Goal: Transaction & Acquisition: Purchase product/service

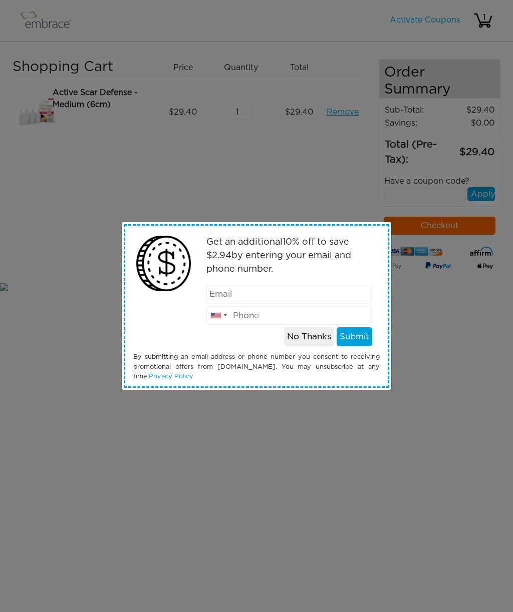
click at [302, 336] on button "No Thanks" at bounding box center [309, 336] width 50 height 19
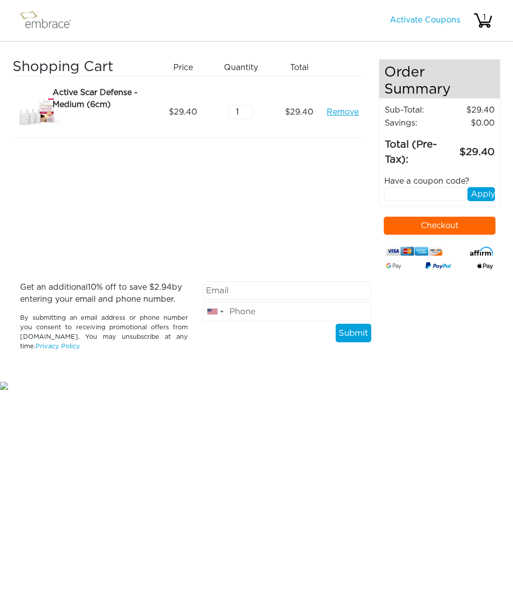
click at [438, 232] on button "Checkout" at bounding box center [440, 226] width 112 height 18
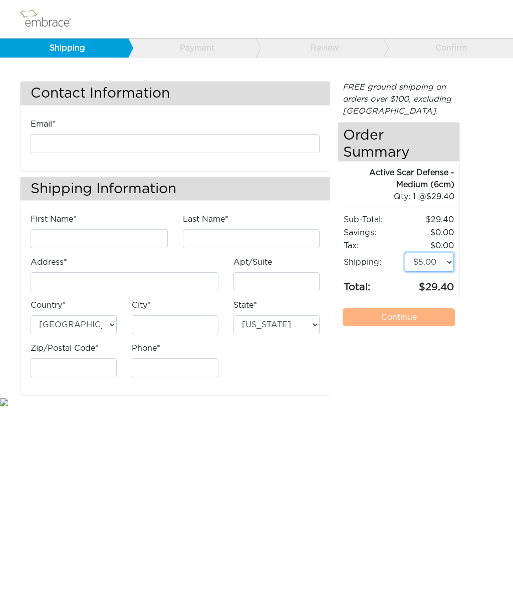
click at [435, 259] on select "$5.00 (Ground) $15.00 (Express Saver) $20.00 (Two Day) $30.00 (Overnight)" at bounding box center [429, 262] width 49 height 19
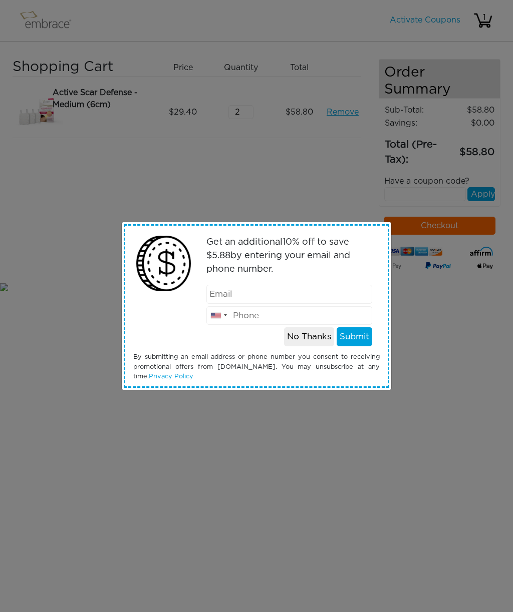
click at [286, 291] on input "email" at bounding box center [289, 294] width 166 height 19
type input "hiloyasu@hotmail.com"
click at [361, 337] on button "Submit" at bounding box center [354, 336] width 36 height 19
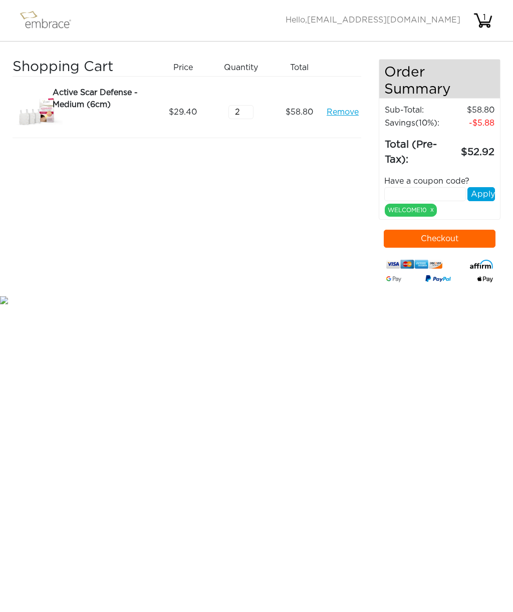
click at [251, 108] on input "2" at bounding box center [240, 112] width 25 height 14
type input "1"
click at [454, 239] on button "Checkout" at bounding box center [440, 239] width 112 height 18
click at [246, 105] on input "1" at bounding box center [240, 112] width 25 height 14
click at [344, 111] on link "Remove" at bounding box center [342, 112] width 32 height 12
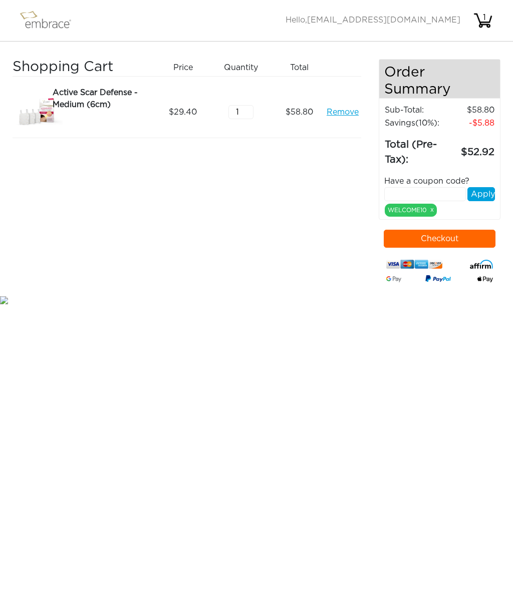
click at [344, 109] on link "Remove" at bounding box center [342, 112] width 32 height 12
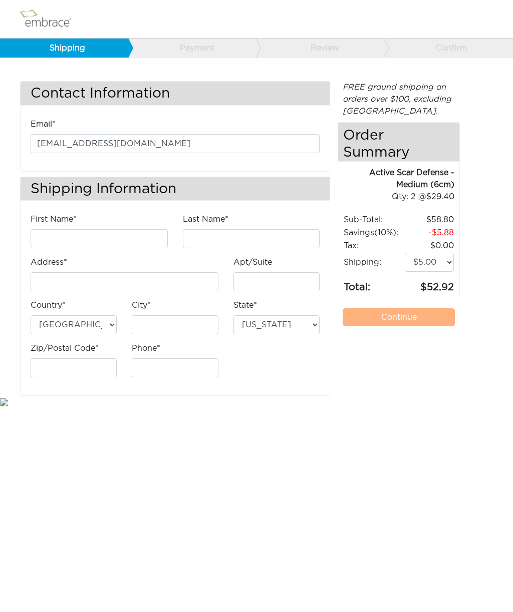
click at [43, 22] on img at bounding box center [50, 19] width 65 height 25
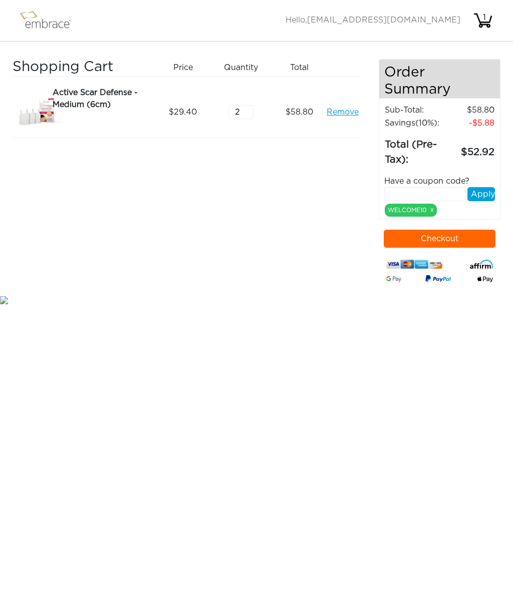
click at [341, 109] on link "Remove" at bounding box center [342, 112] width 32 height 12
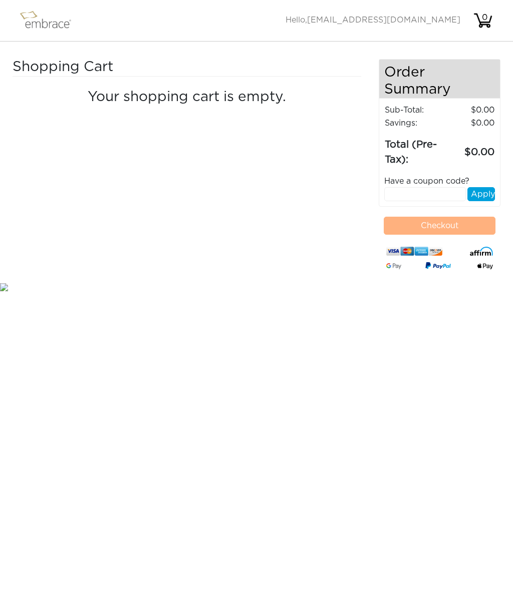
click at [45, 21] on img at bounding box center [50, 20] width 65 height 25
click at [33, 21] on img at bounding box center [50, 20] width 65 height 25
click at [47, 23] on img at bounding box center [50, 20] width 65 height 25
click at [33, 17] on img at bounding box center [50, 20] width 65 height 25
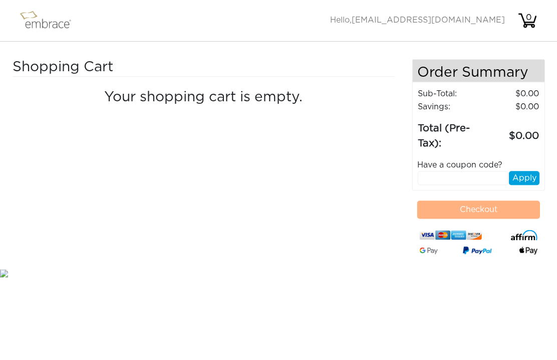
click at [37, 21] on img at bounding box center [50, 20] width 65 height 25
click at [41, 23] on img at bounding box center [50, 20] width 65 height 25
click at [34, 20] on img at bounding box center [50, 20] width 65 height 25
click at [33, 22] on img at bounding box center [50, 20] width 65 height 25
click at [512, 20] on div "0" at bounding box center [528, 18] width 20 height 12
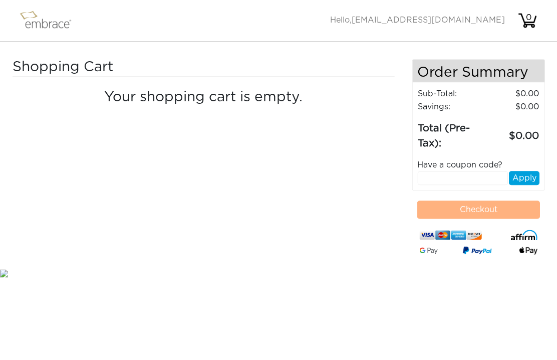
click at [252, 98] on h4 "Your shopping cart is empty." at bounding box center [203, 97] width 367 height 17
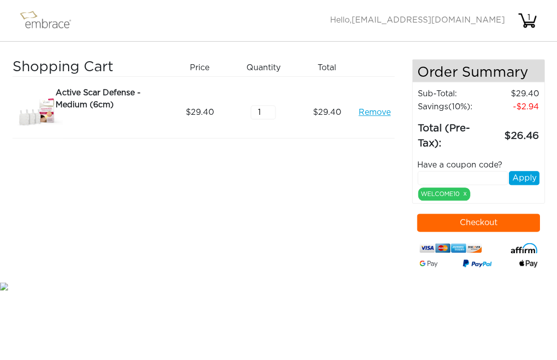
click at [499, 220] on button "Checkout" at bounding box center [478, 222] width 123 height 18
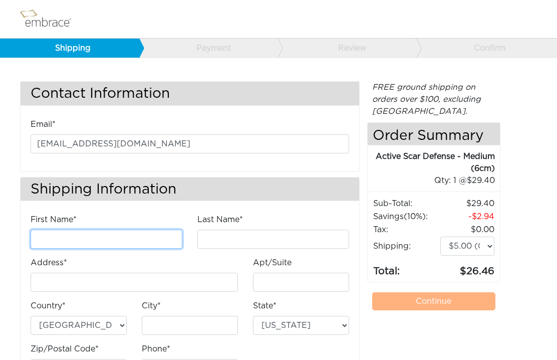
click at [68, 235] on input "First Name*" at bounding box center [107, 238] width 152 height 19
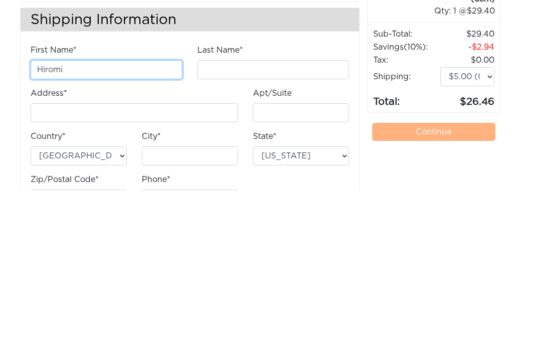
type input "Hiromi"
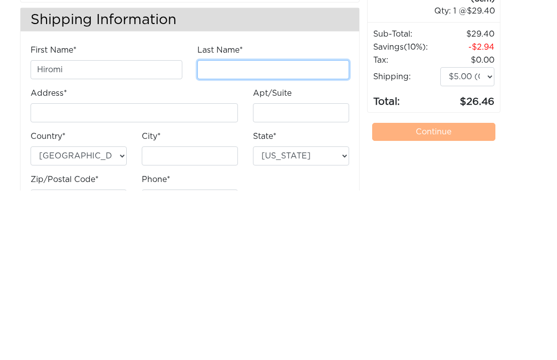
click at [308, 229] on input "Last Name*" at bounding box center [273, 238] width 152 height 19
type input "[PERSON_NAME]"
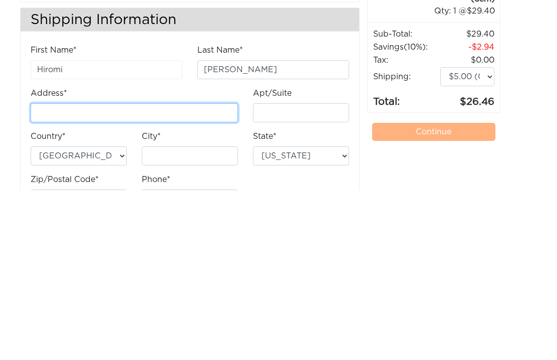
click at [215, 272] on input "Address*" at bounding box center [134, 281] width 207 height 19
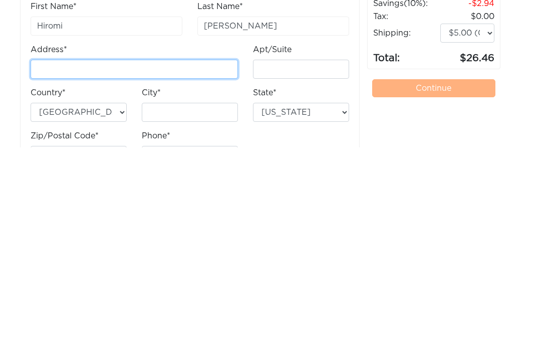
type input "[STREET_ADDRESS][PERSON_NAME]"
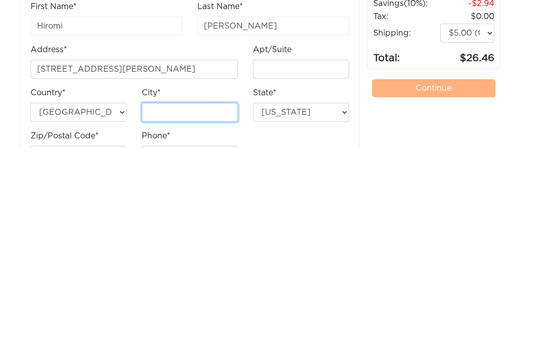
type input "[GEOGRAPHIC_DATA]"
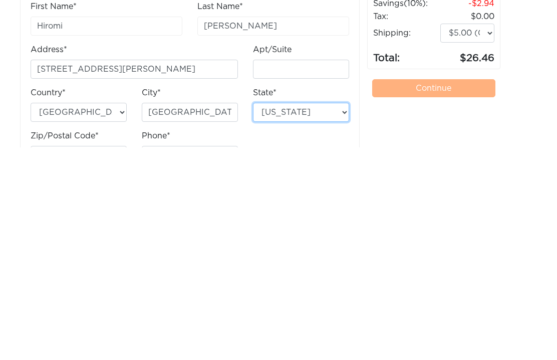
select select "WA"
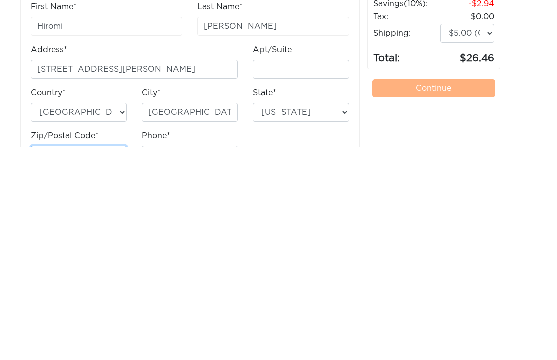
type input "98121"
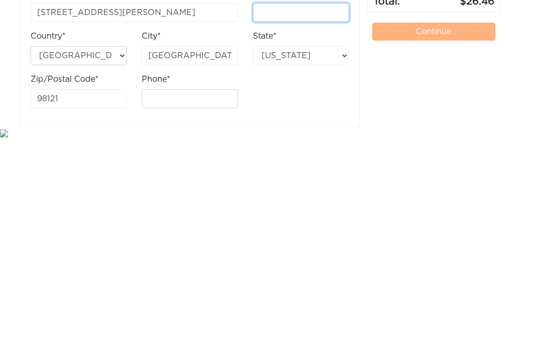
click at [306, 225] on input "Apt/Suite" at bounding box center [301, 234] width 96 height 19
type input "702"
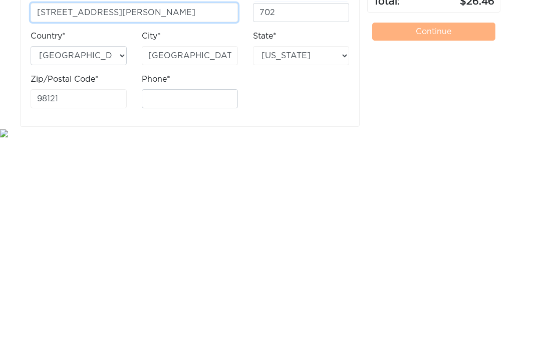
click at [172, 225] on input "[STREET_ADDRESS][PERSON_NAME]" at bounding box center [134, 234] width 207 height 19
type input "[STREET_ADDRESS][PERSON_NAME]"
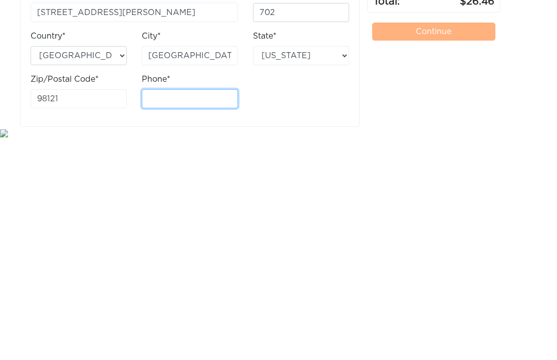
click at [193, 311] on input "Phone*" at bounding box center [190, 320] width 96 height 19
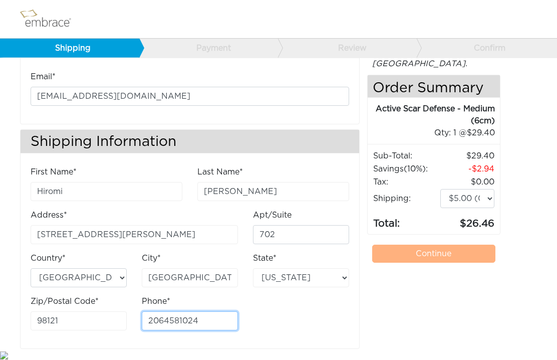
type input "2064581024"
click at [417, 248] on link "Continue" at bounding box center [433, 253] width 123 height 18
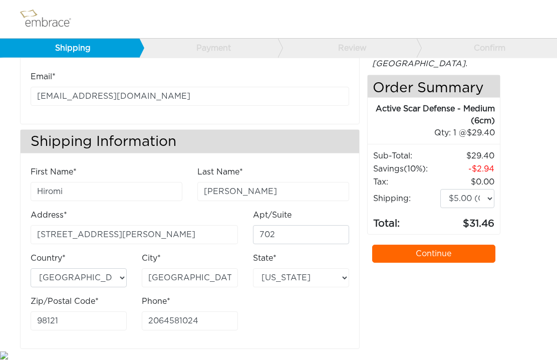
click at [417, 254] on link "Continue" at bounding box center [433, 253] width 123 height 18
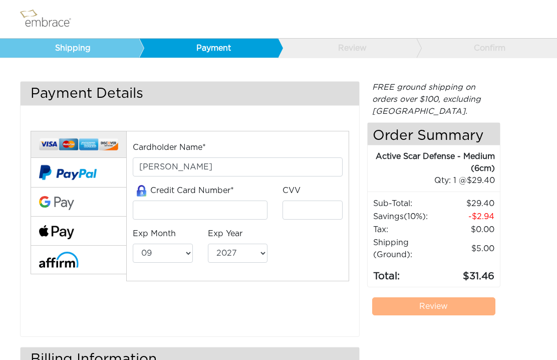
select select "9"
select select "2027"
click at [211, 206] on input "tel" at bounding box center [200, 209] width 135 height 19
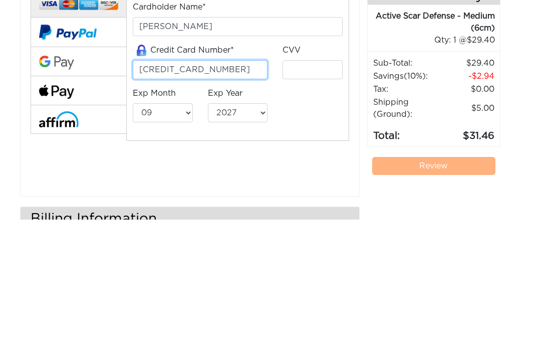
type input "[CREDIT_CARD_NUMBER]"
click at [311, 200] on input "tel" at bounding box center [312, 209] width 60 height 19
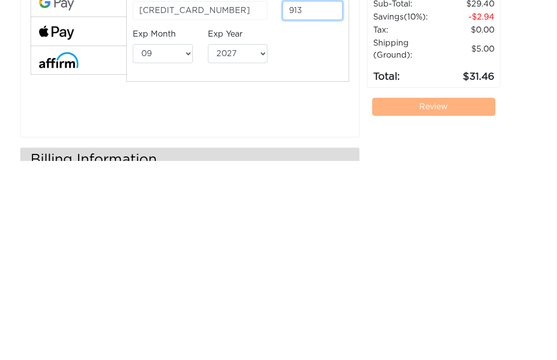
type input "913"
click at [249, 243] on select "2025 2026 2027 2028 2029 2030 2031 2032 2033 2034 2035 2036 2037 2038 2039" at bounding box center [238, 252] width 60 height 19
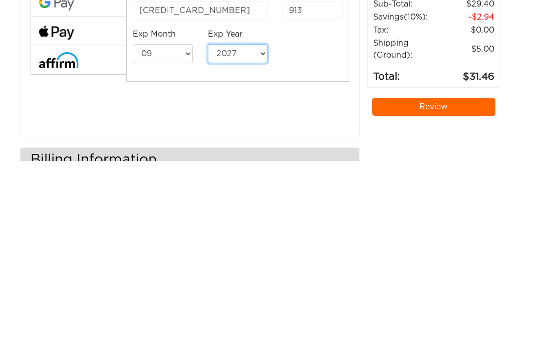
scroll to position [129, 0]
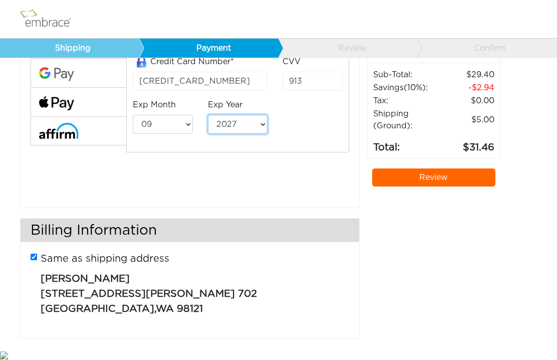
select select "2026"
click at [442, 173] on link "Review" at bounding box center [433, 177] width 123 height 18
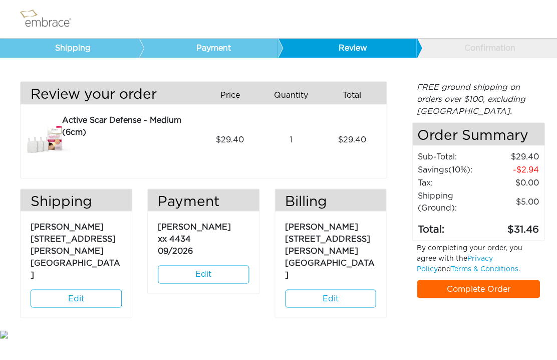
click at [489, 287] on link "Complete Order" at bounding box center [478, 288] width 123 height 18
